Goal: Task Accomplishment & Management: Use online tool/utility

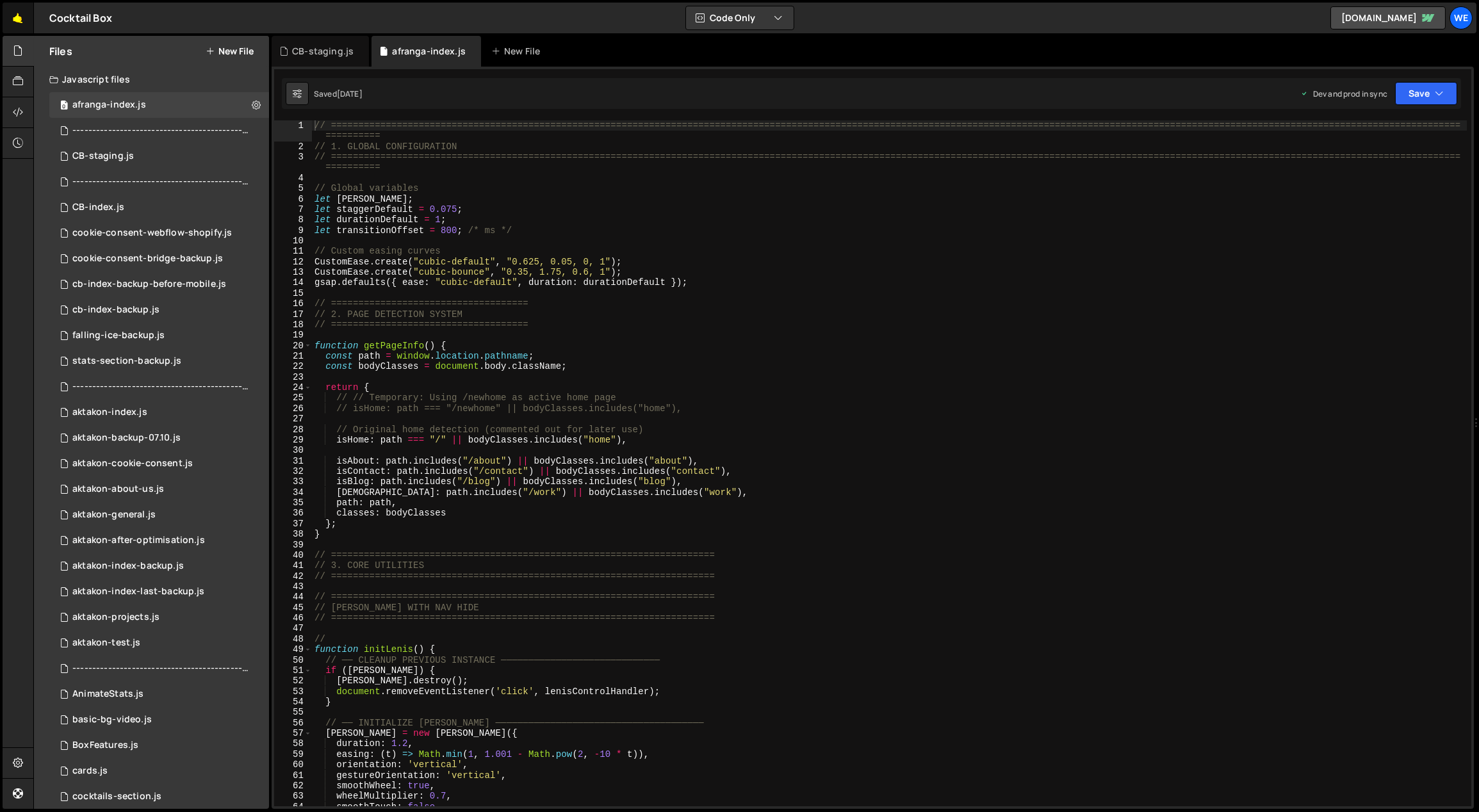
click at [26, 24] on link "🤙" at bounding box center [19, 18] width 31 height 31
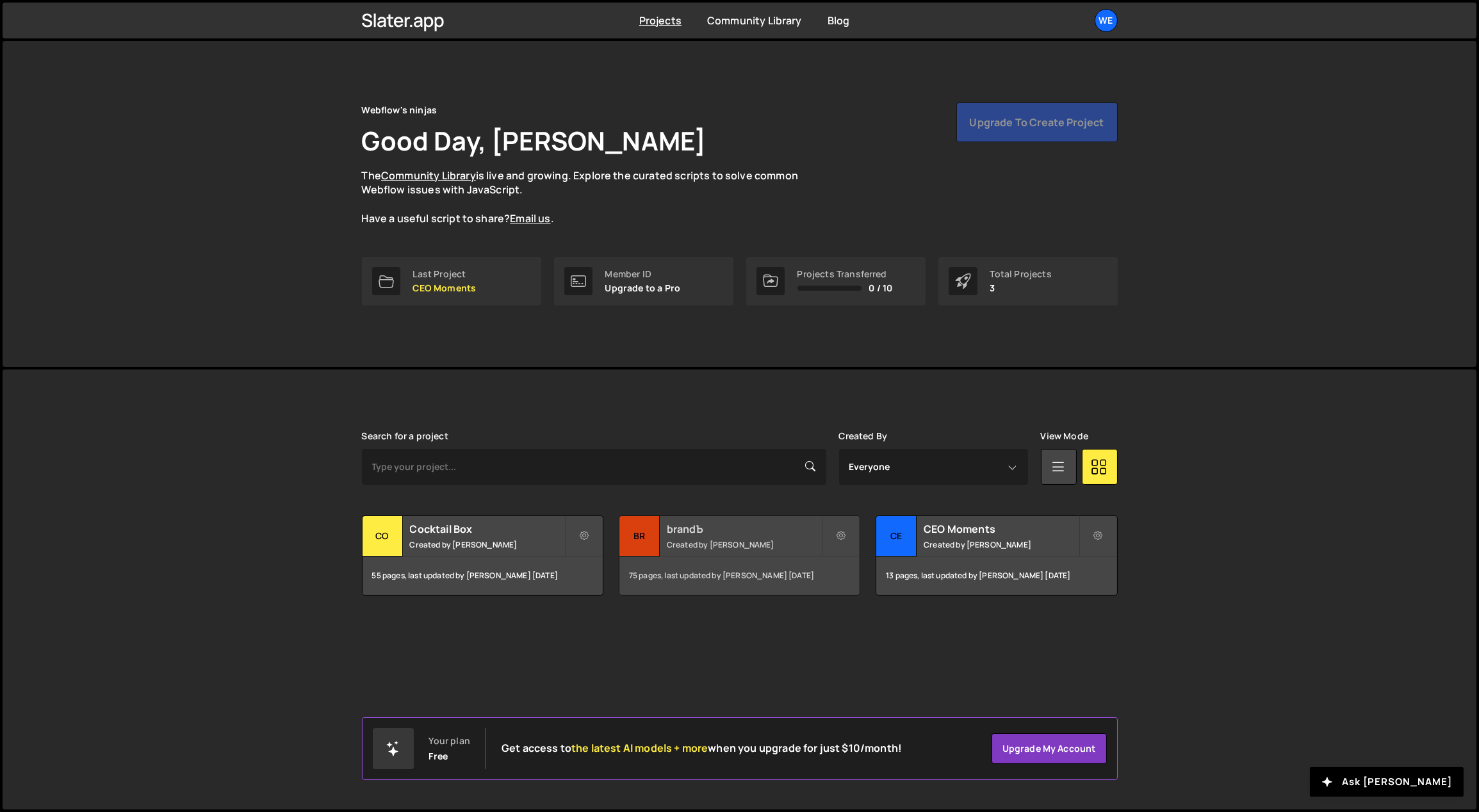
click at [701, 530] on h2 "brandЪ" at bounding box center [744, 529] width 154 height 14
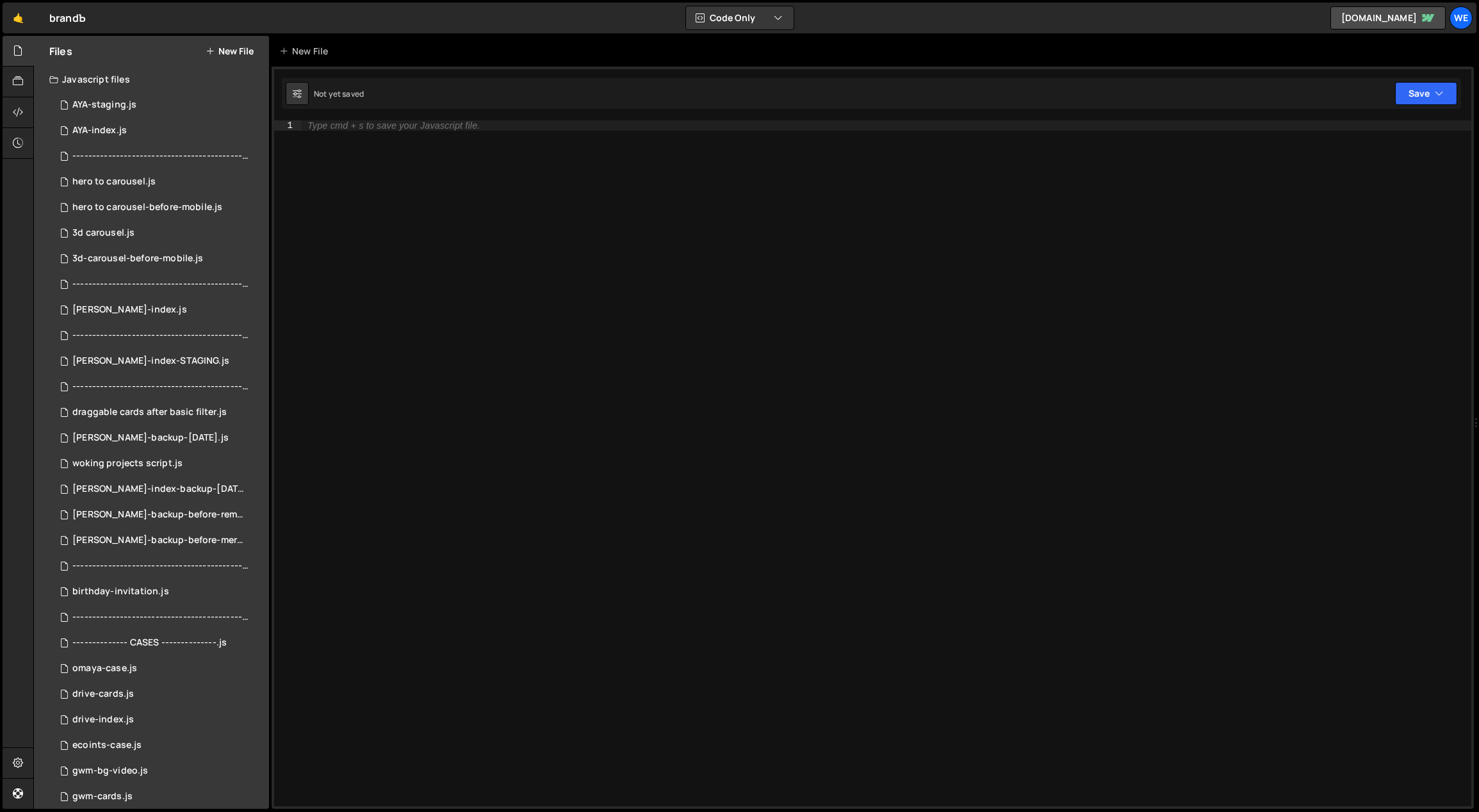
click at [1149, 447] on div "Type cmd + s to save your Javascript file." at bounding box center [887, 474] width 1171 height 707
click at [129, 100] on div "AYA-staging.js" at bounding box center [104, 105] width 64 height 11
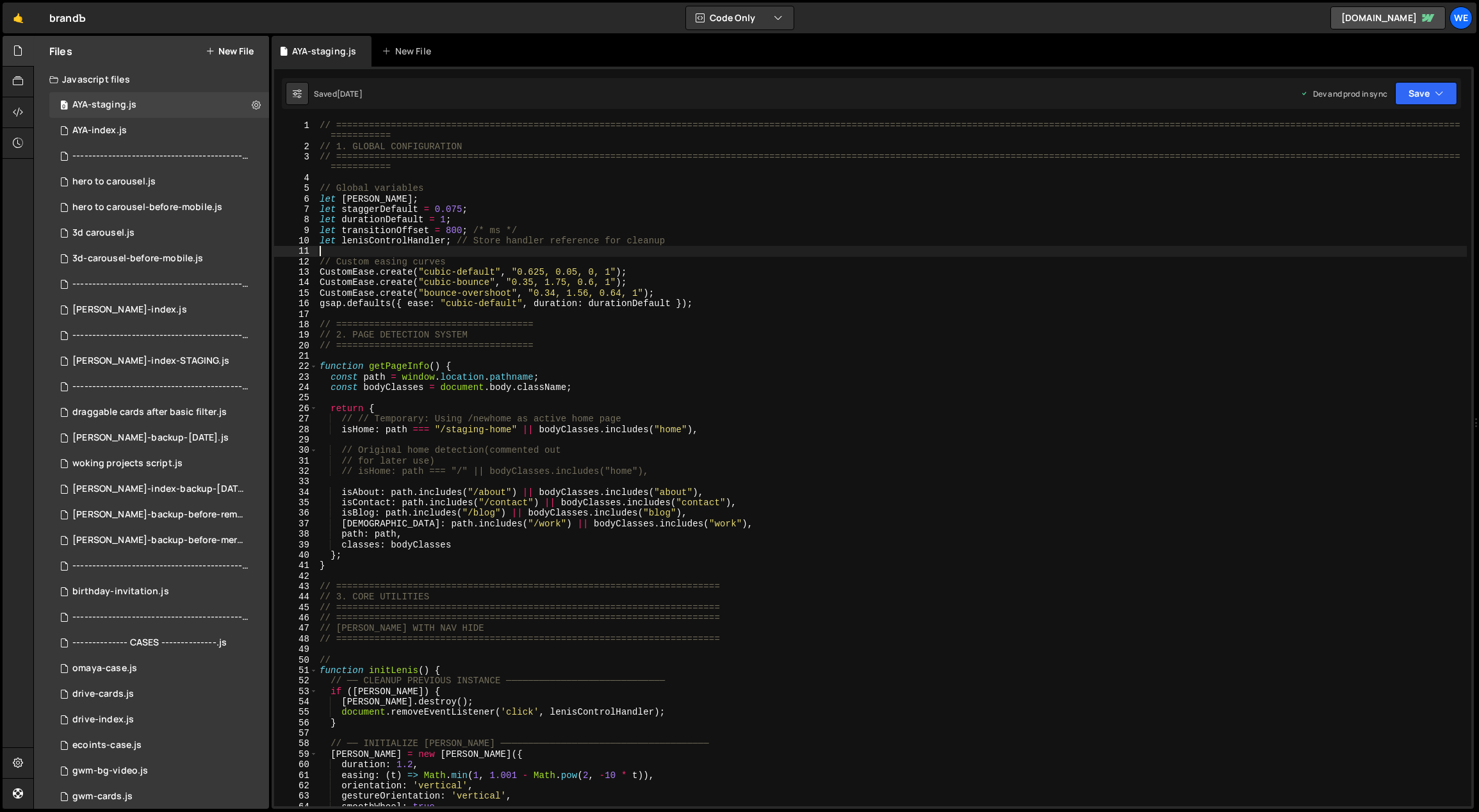
click at [682, 253] on div "// ============================================================================…" at bounding box center [892, 479] width 1150 height 718
click at [664, 328] on div "// ============================================================================…" at bounding box center [892, 479] width 1150 height 718
click at [487, 263] on div "// ============================================================================…" at bounding box center [892, 479] width 1150 height 718
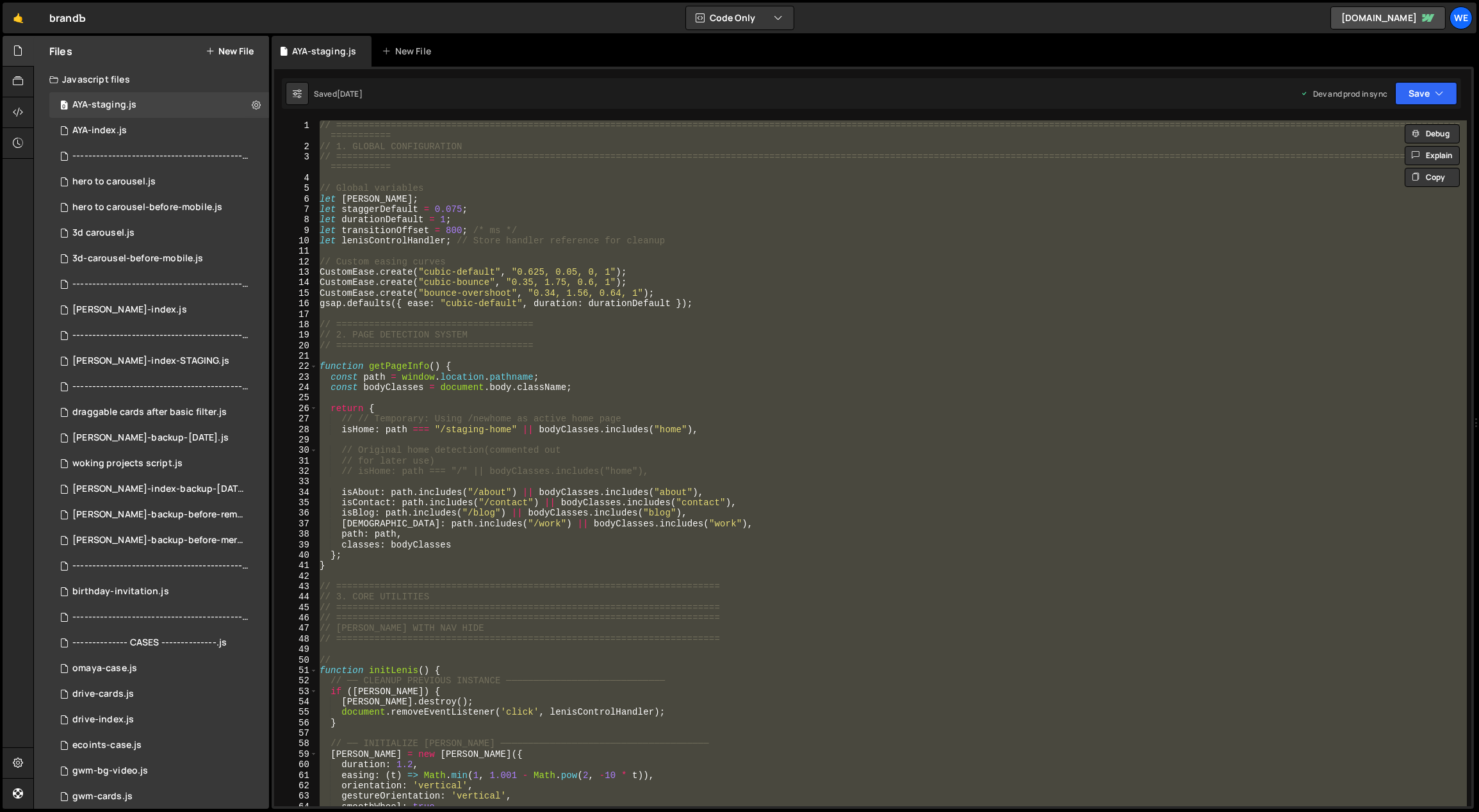
click at [697, 346] on div "// ============================================================================…" at bounding box center [892, 463] width 1149 height 686
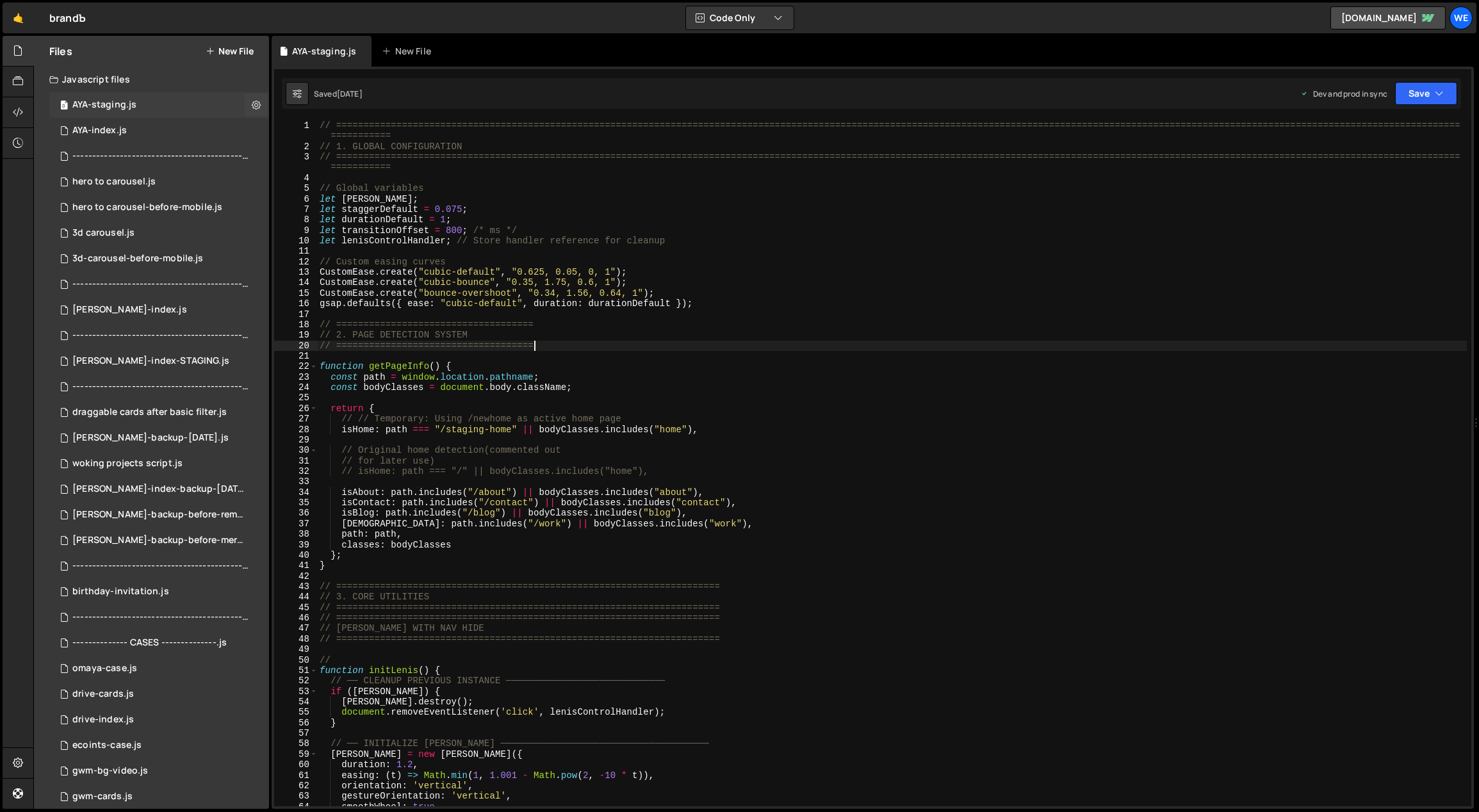
click at [153, 106] on div "0 AYA-staging.js 0" at bounding box center [159, 105] width 220 height 26
click at [607, 228] on div "// ============================================================================…" at bounding box center [892, 479] width 1150 height 718
type textarea "initScript();"
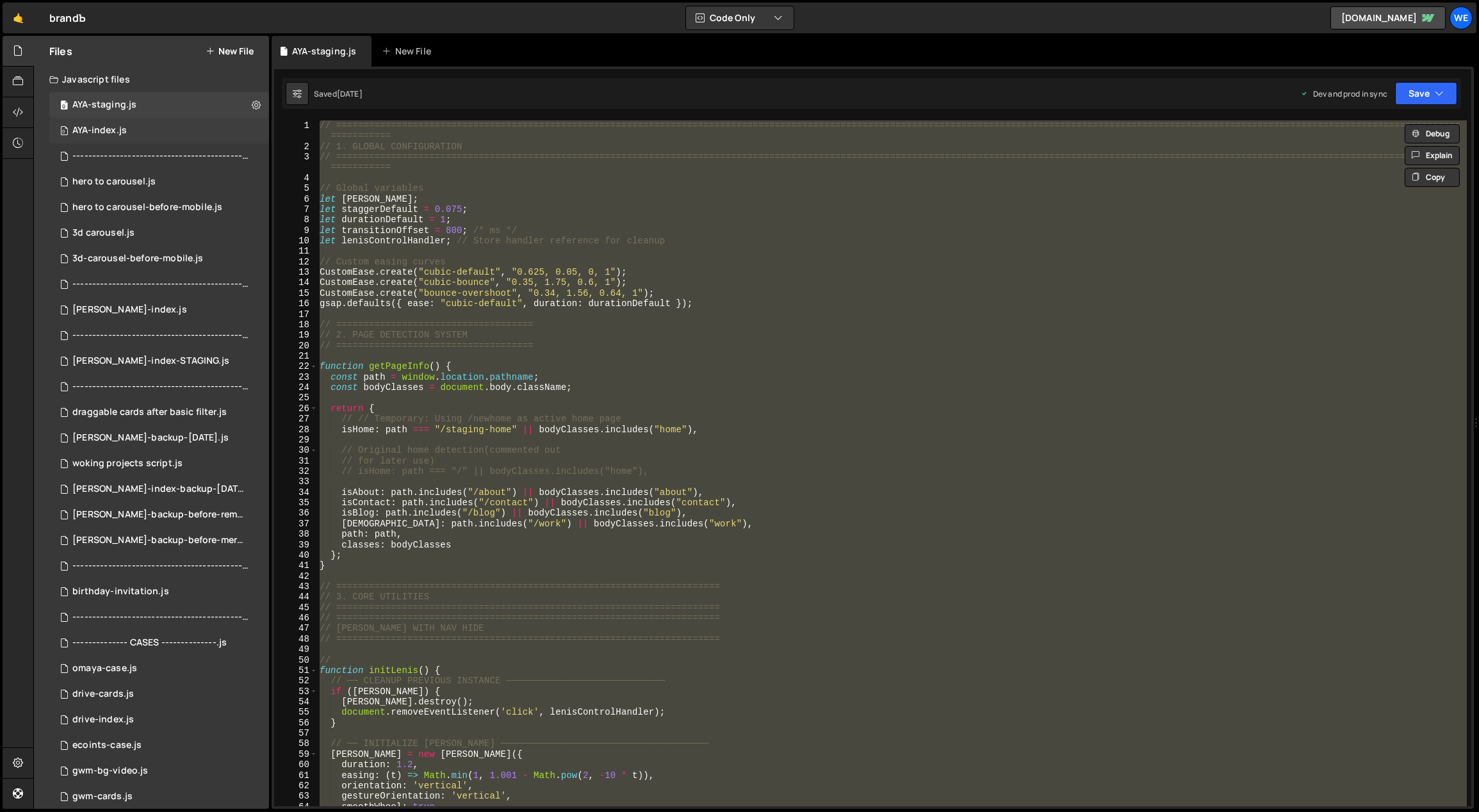
click at [119, 131] on div "AYA-index.js" at bounding box center [99, 131] width 54 height 11
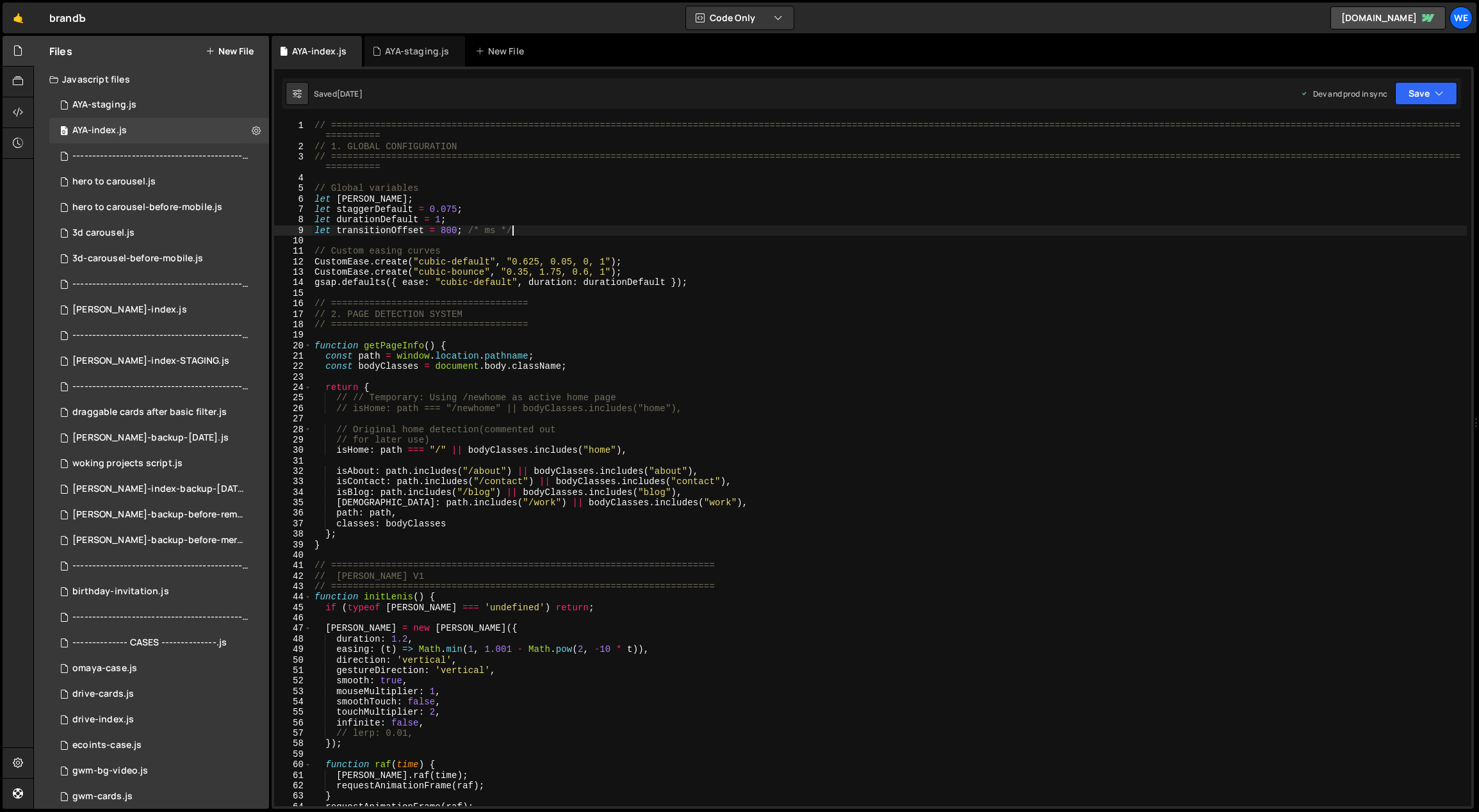
click at [726, 232] on div "// ============================================================================…" at bounding box center [889, 479] width 1156 height 718
type textarea "initScript();"
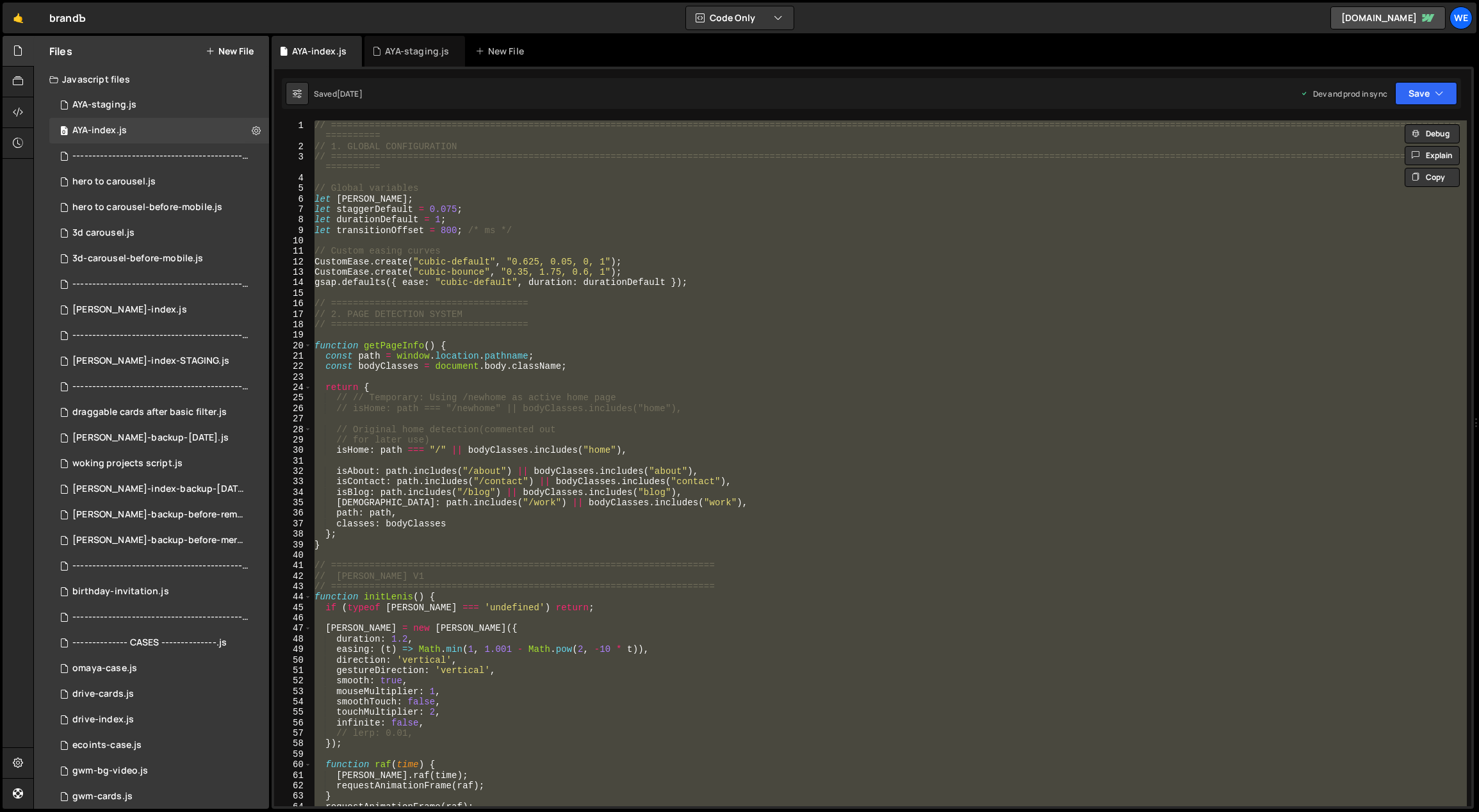
paste textarea
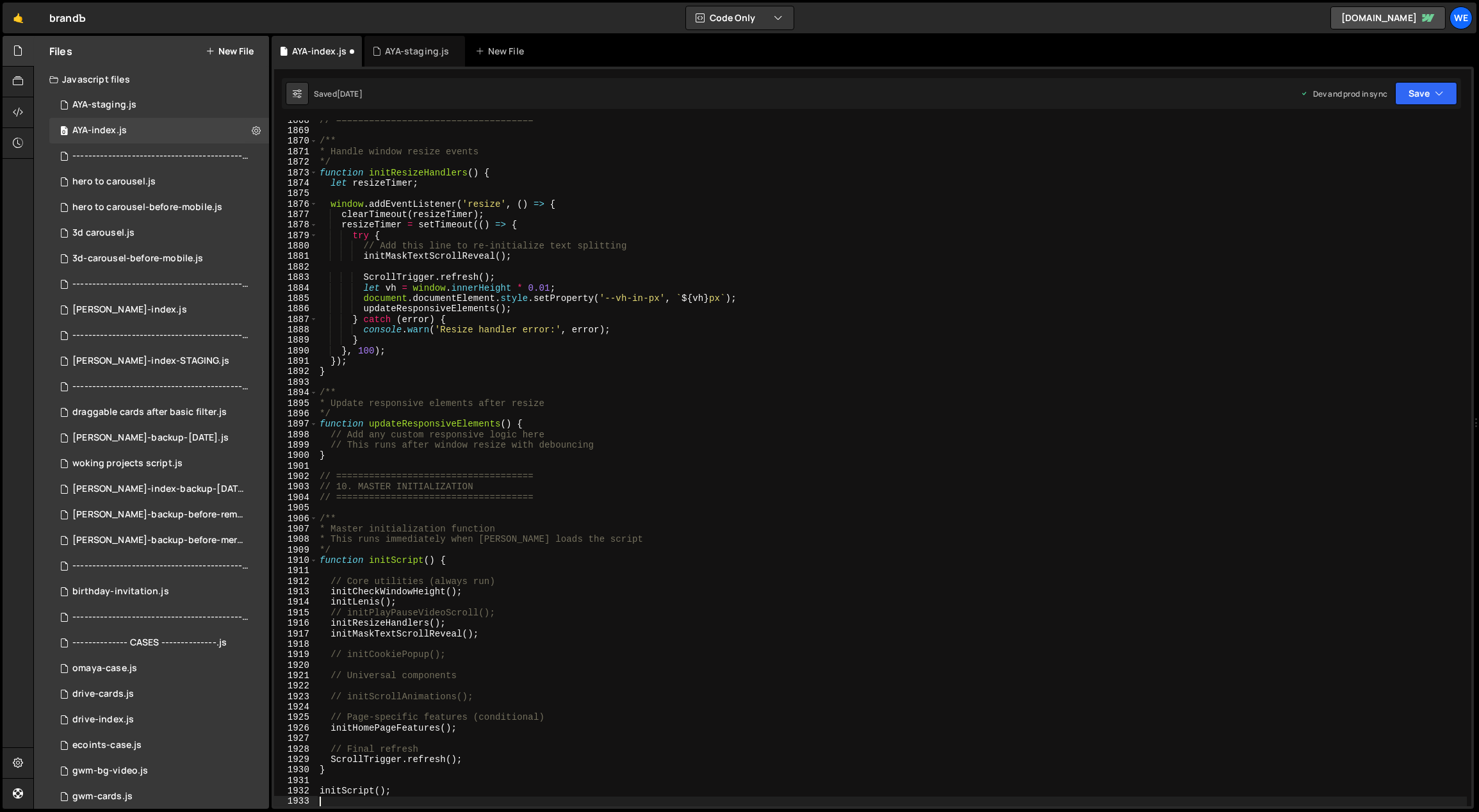
scroll to position [19584, 0]
click at [759, 308] on div "// ==================================== /** * Handle window resize events */ fu…" at bounding box center [892, 468] width 1150 height 707
type textarea "updateResponsiveElements();"
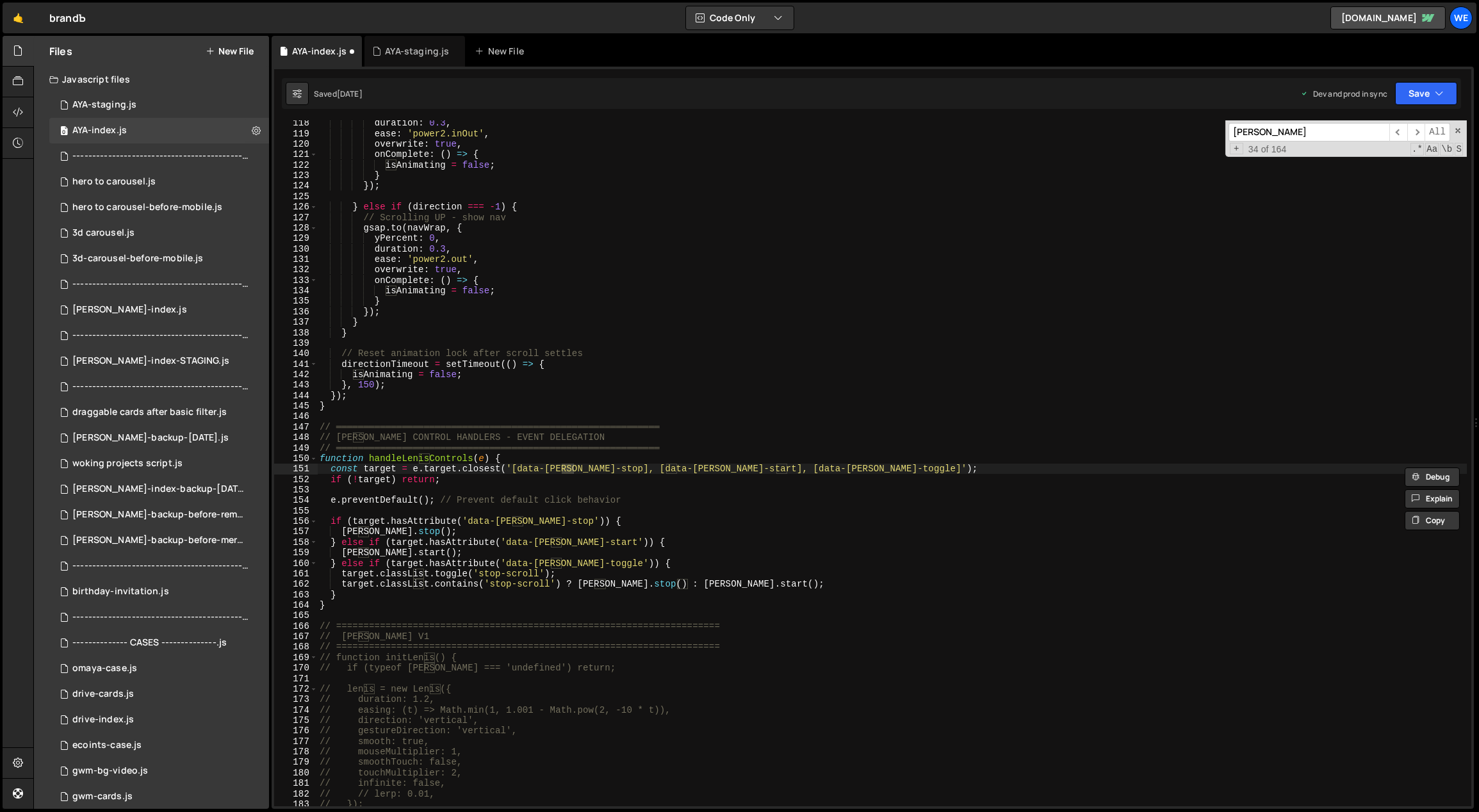
scroll to position [3899, 0]
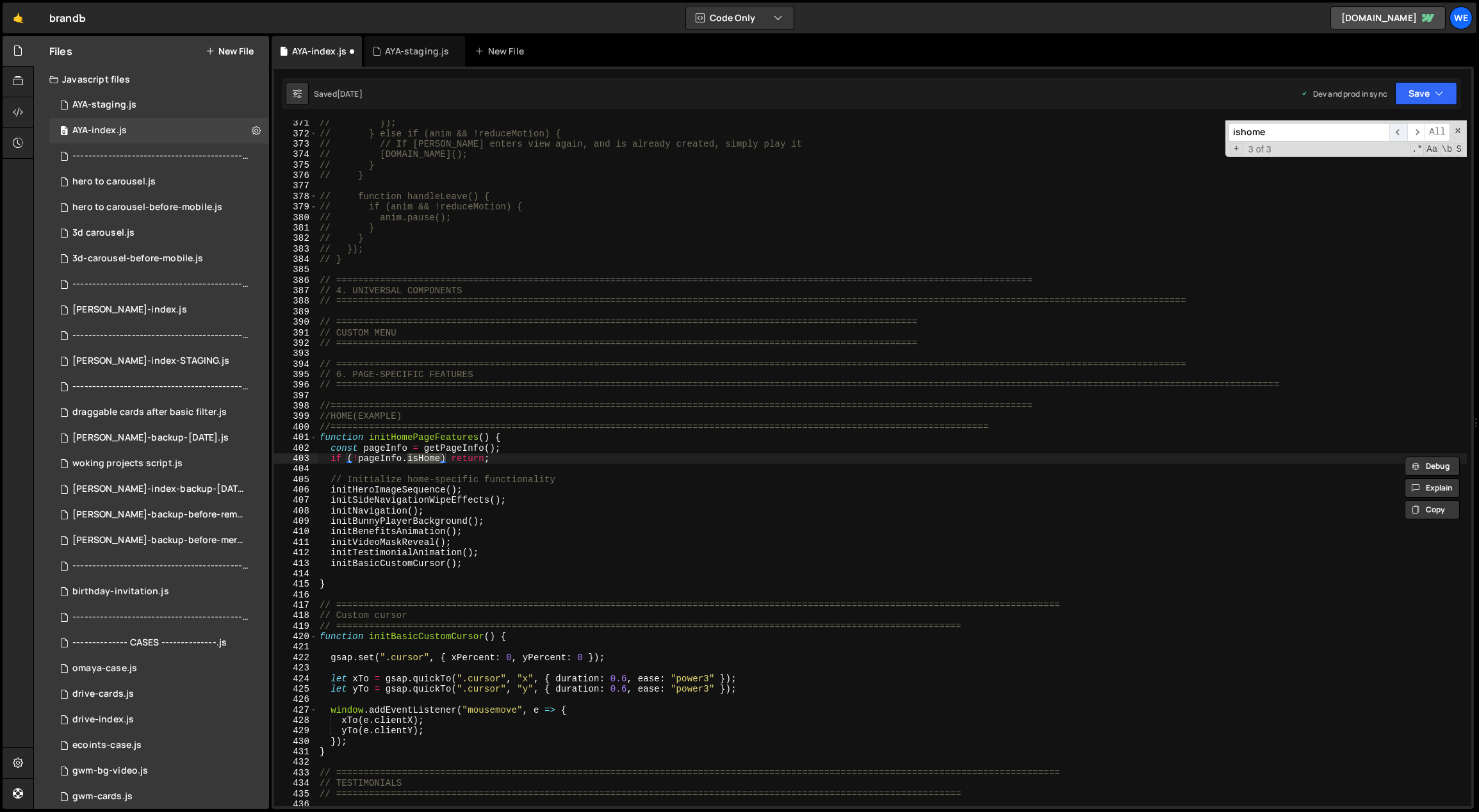
type input "ishome"
click at [1402, 134] on span "​" at bounding box center [1398, 132] width 18 height 19
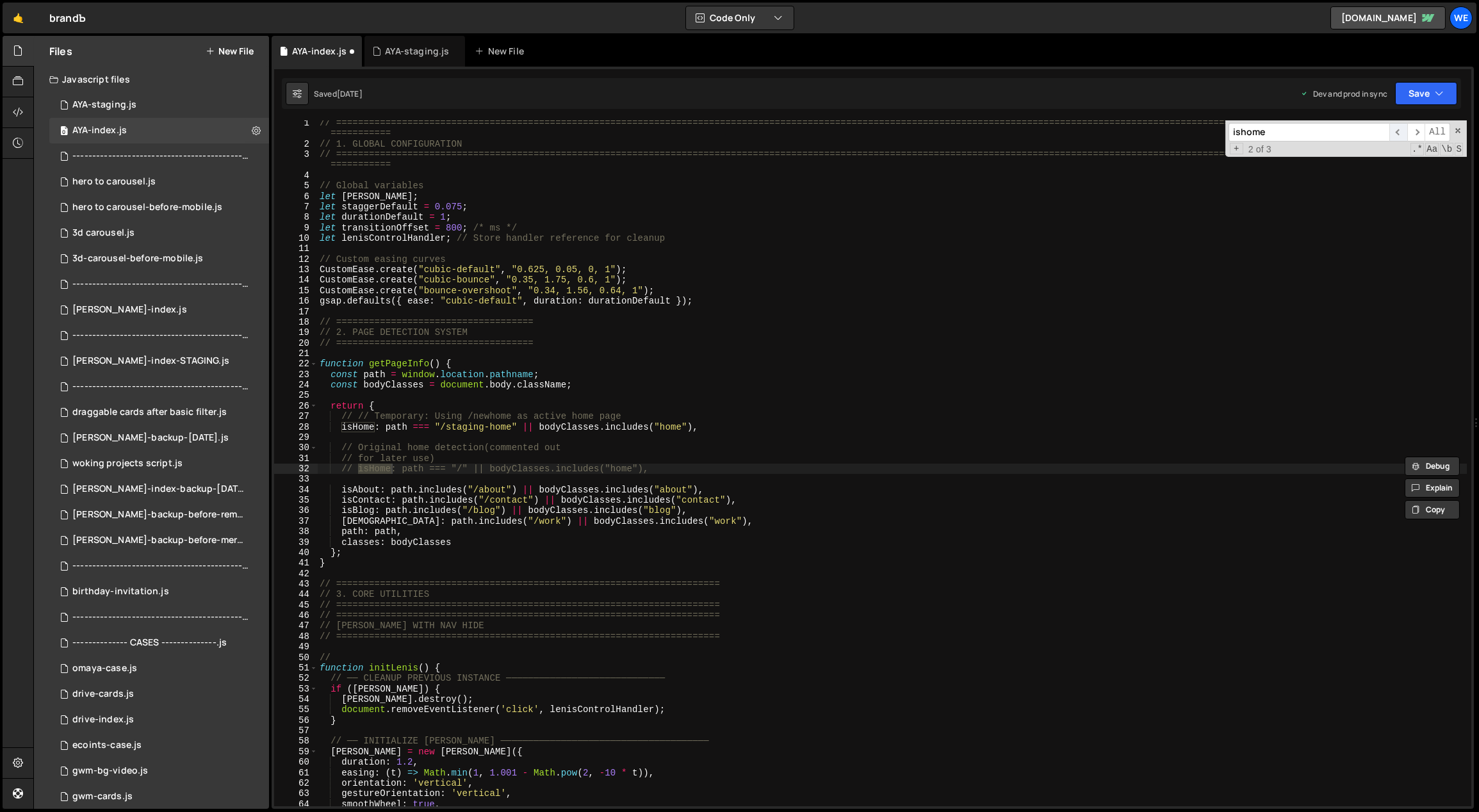
scroll to position [2, 0]
click at [687, 467] on div "// ============================================================================…" at bounding box center [892, 477] width 1150 height 718
click at [711, 424] on div "// ============================================================================…" at bounding box center [892, 477] width 1150 height 718
type textarea "// isHome: path === "/staging-home" || bodyClasses.includes("home"),"
click at [168, 109] on div "0 AYA-staging.js 0" at bounding box center [159, 105] width 220 height 26
